Goal: Information Seeking & Learning: Learn about a topic

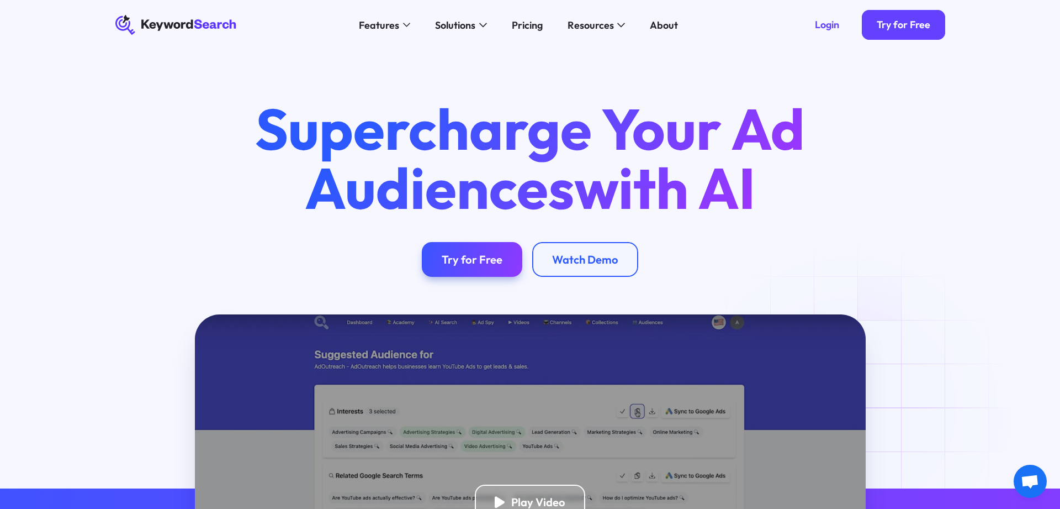
click at [536, 25] on div "Pricing" at bounding box center [527, 25] width 31 height 15
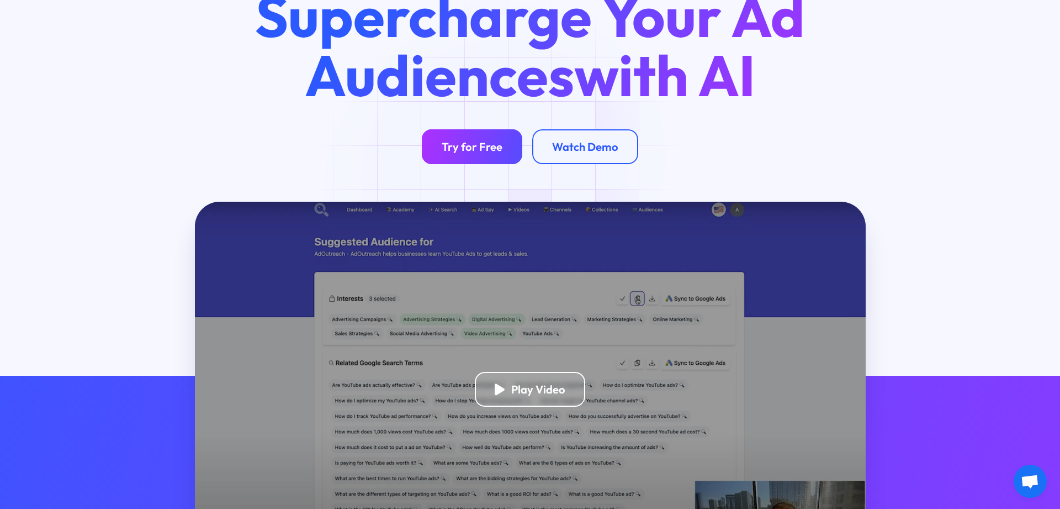
scroll to position [56, 0]
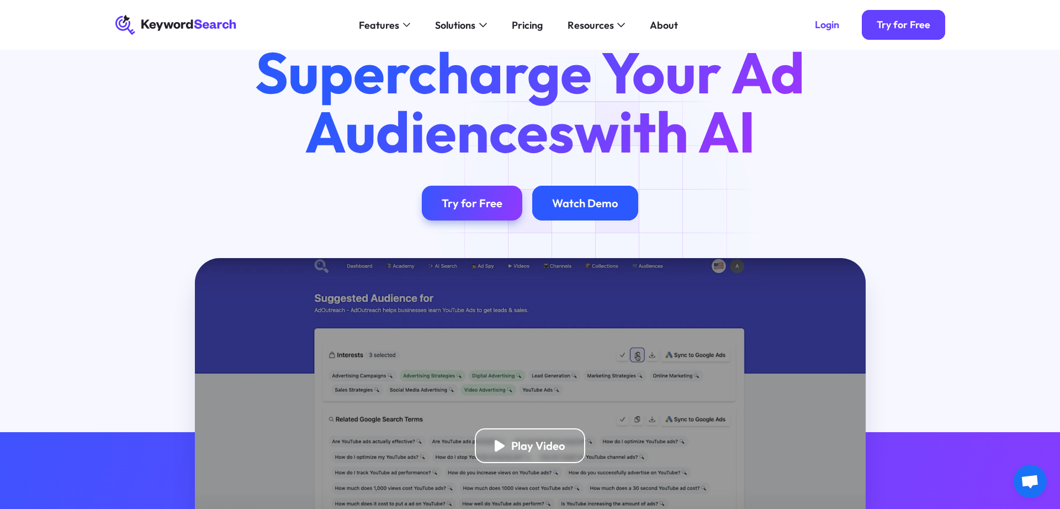
click at [592, 207] on div "Watch Demo" at bounding box center [585, 203] width 66 height 14
